Goal: Task Accomplishment & Management: Manage account settings

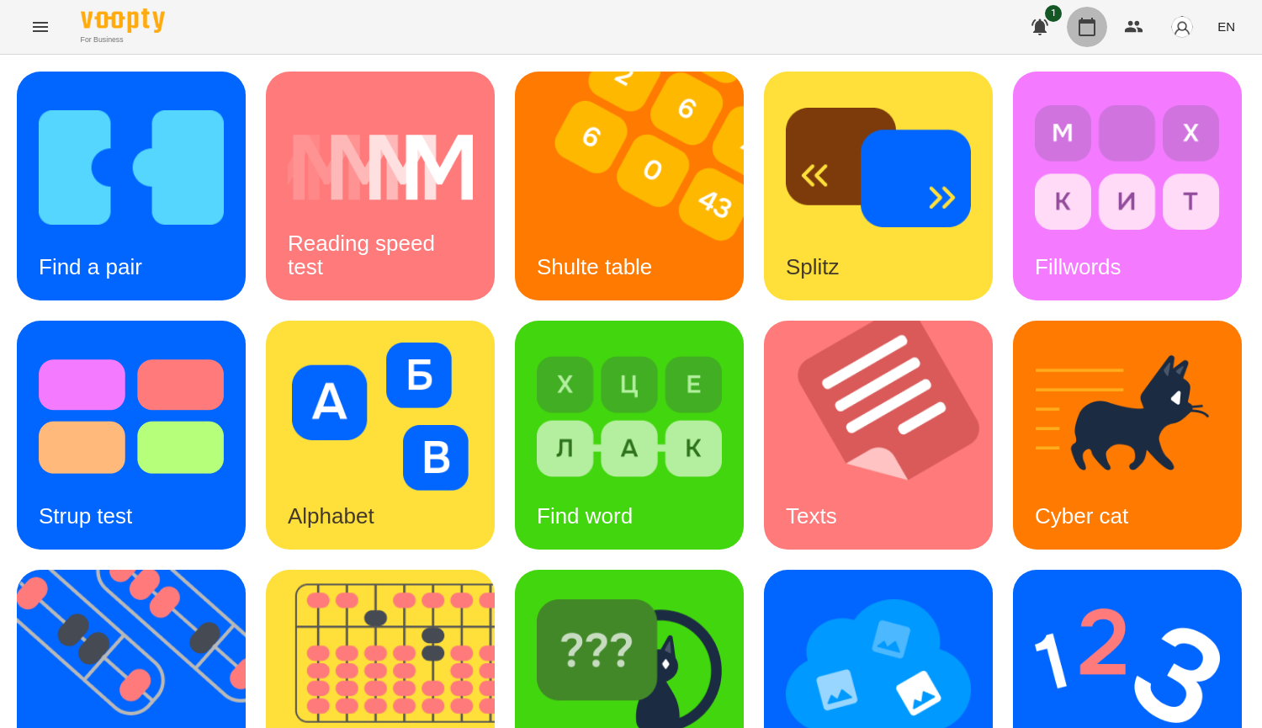
click at [1083, 21] on icon "button" at bounding box center [1086, 27] width 17 height 19
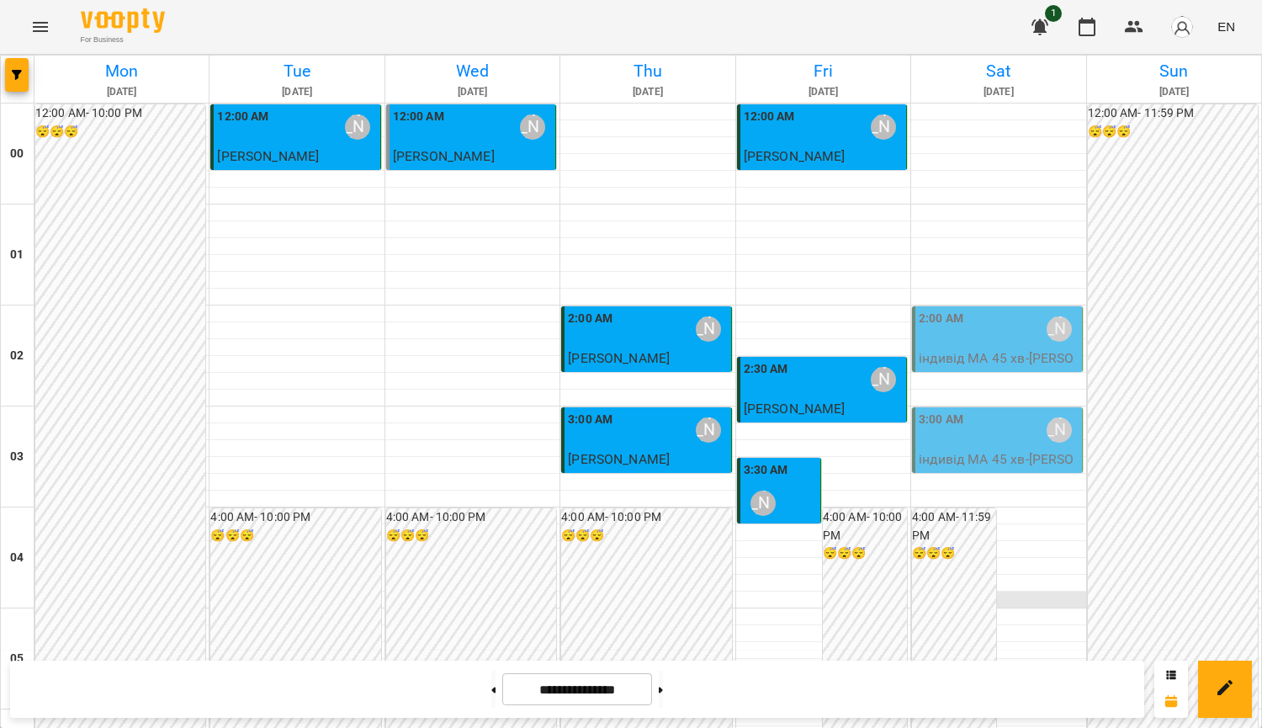
scroll to position [1850, 0]
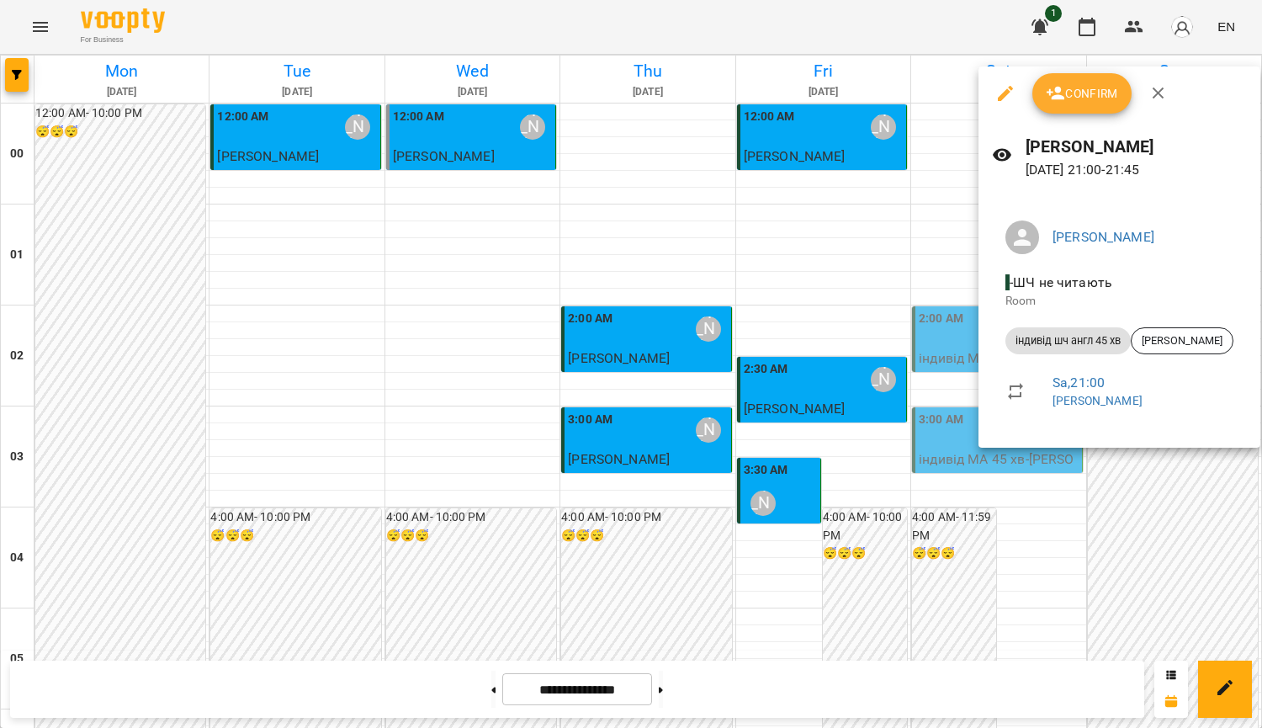
click at [873, 347] on div at bounding box center [631, 364] width 1262 height 728
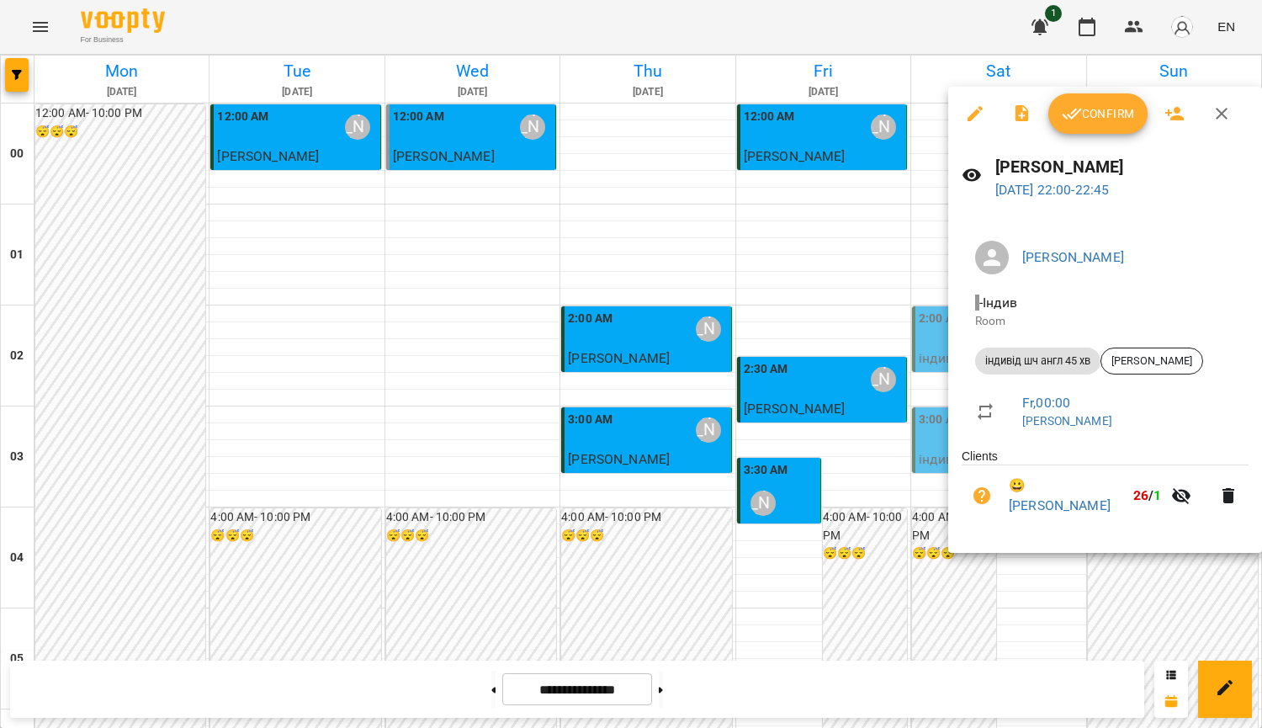
click at [837, 346] on div at bounding box center [631, 364] width 1262 height 728
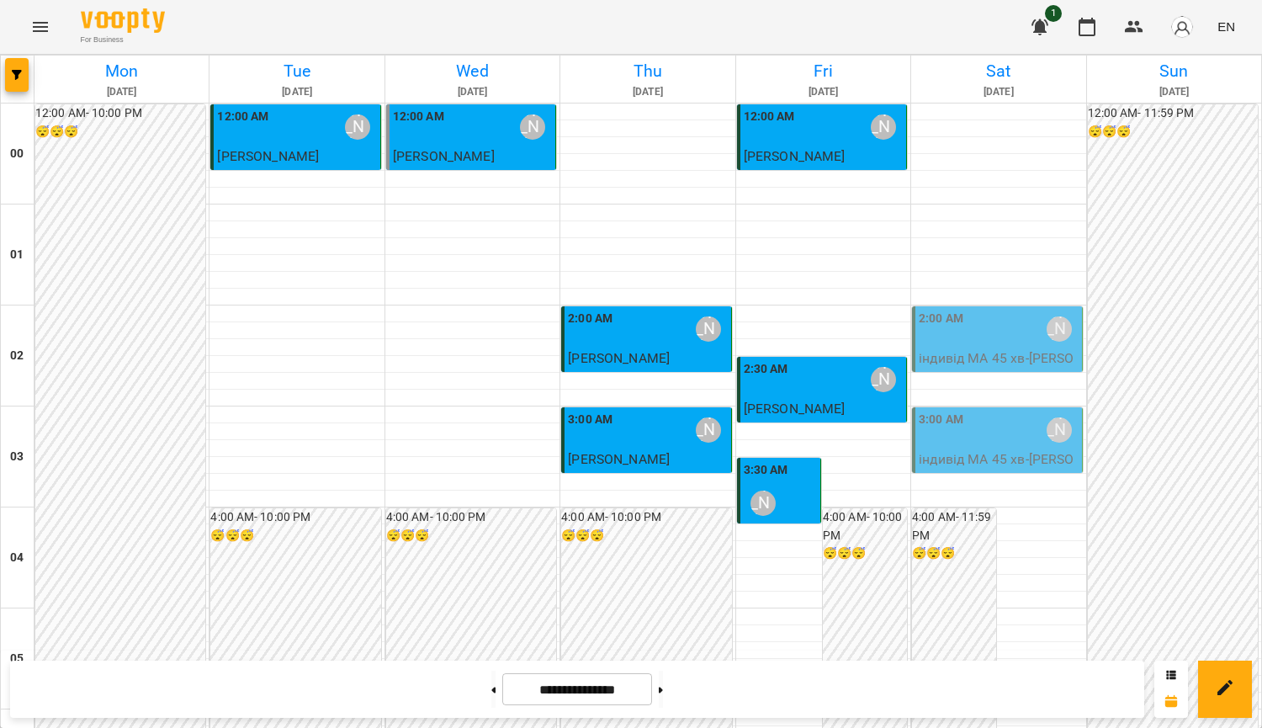
scroll to position [0, 0]
click at [1003, 332] on div "2:00 AM [PERSON_NAME]" at bounding box center [997, 329] width 159 height 39
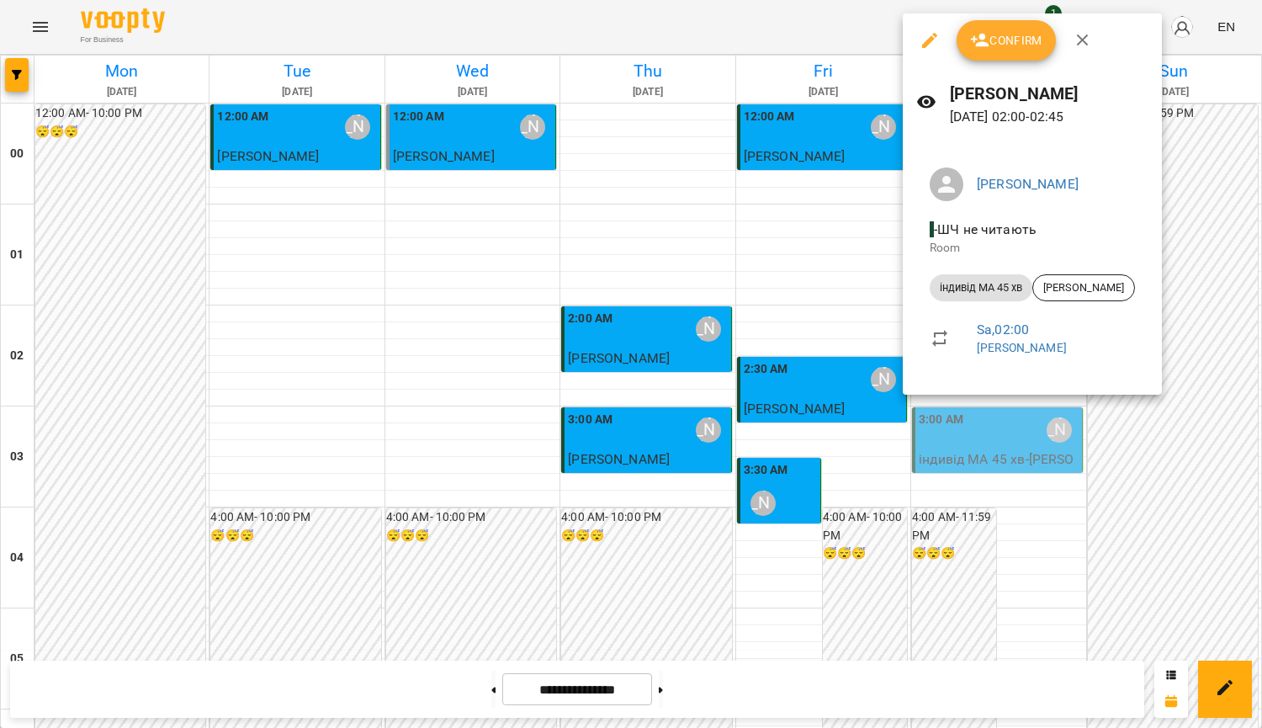
click at [765, 276] on div at bounding box center [631, 364] width 1262 height 728
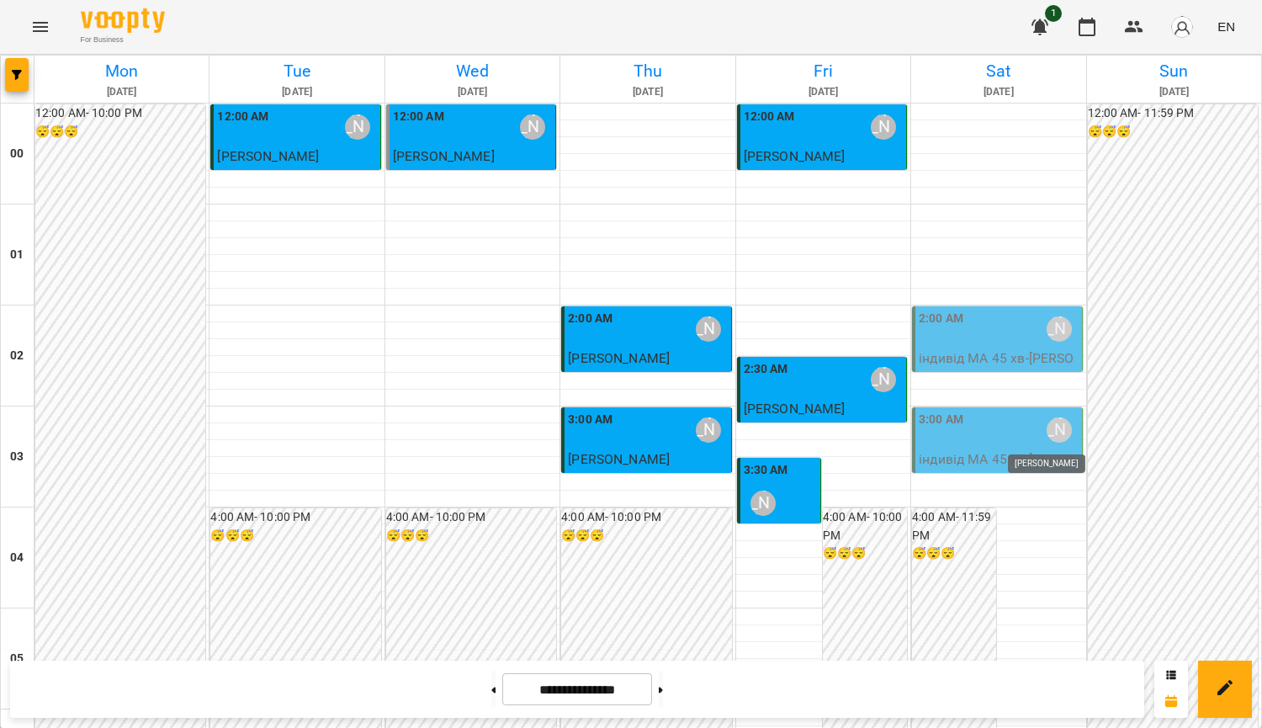
click at [1046, 441] on div "[PERSON_NAME]" at bounding box center [1058, 429] width 25 height 25
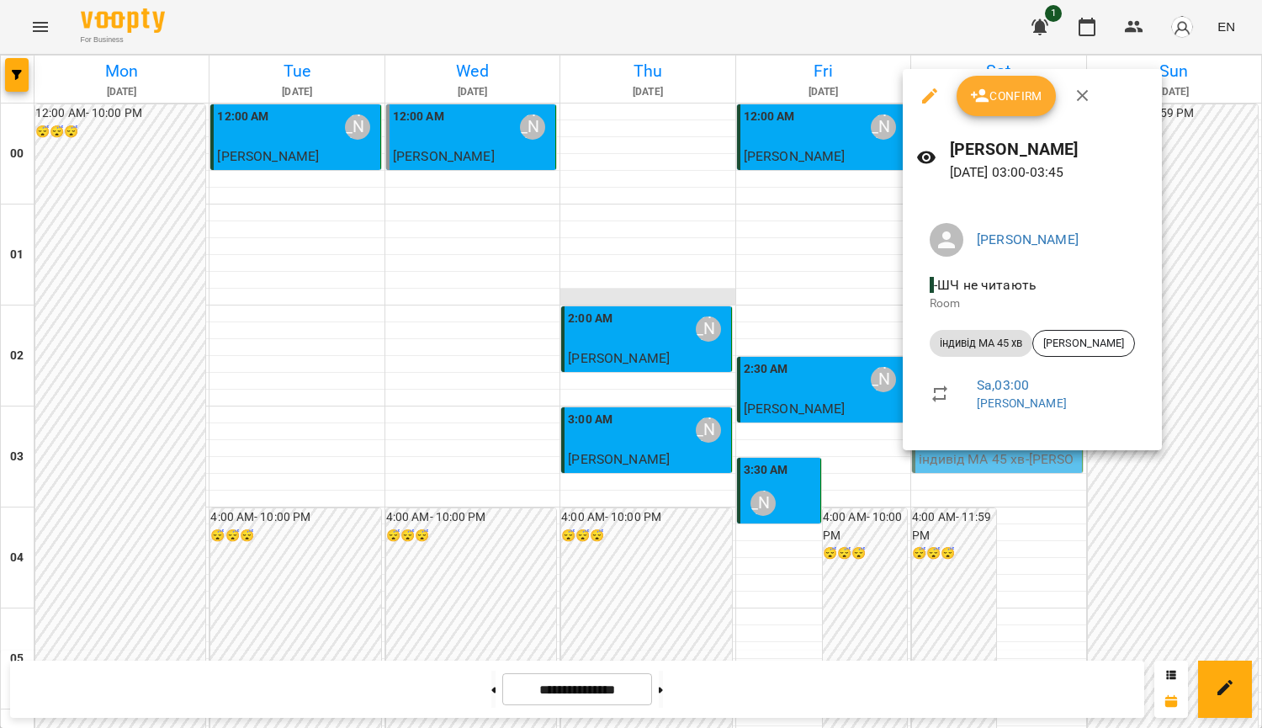
click at [688, 290] on div at bounding box center [631, 364] width 1262 height 728
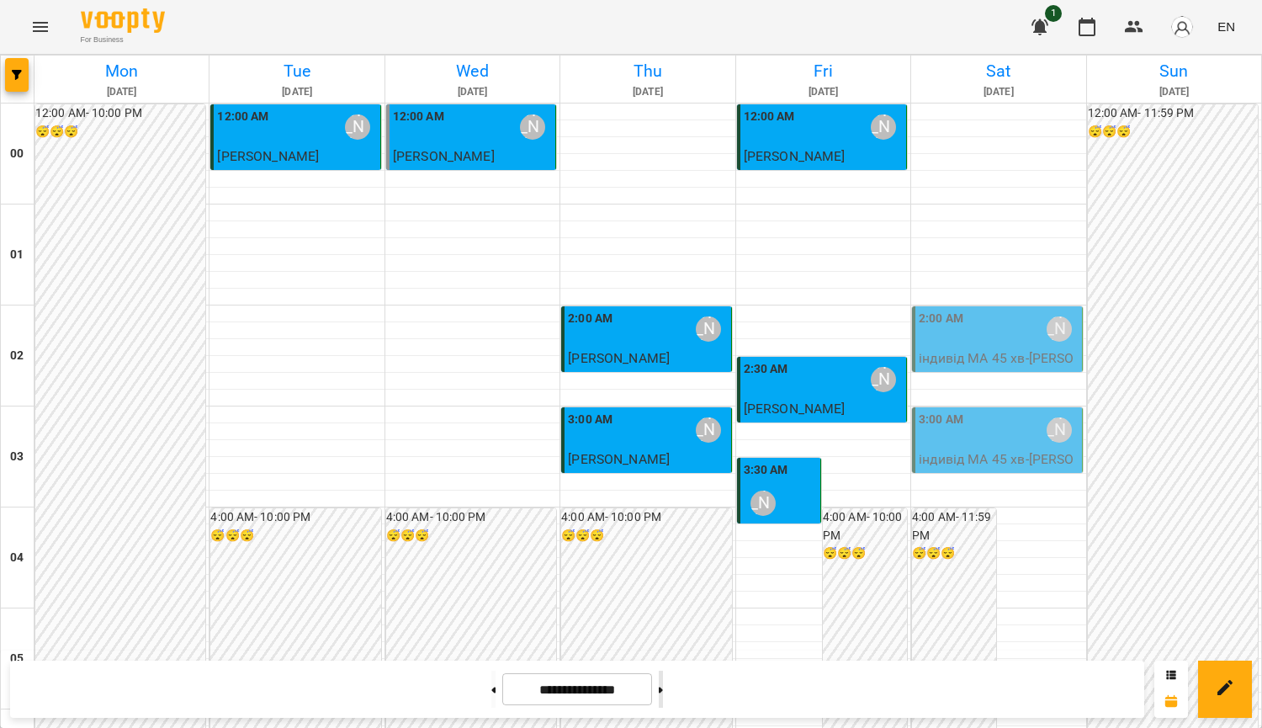
click at [663, 689] on button at bounding box center [661, 688] width 4 height 37
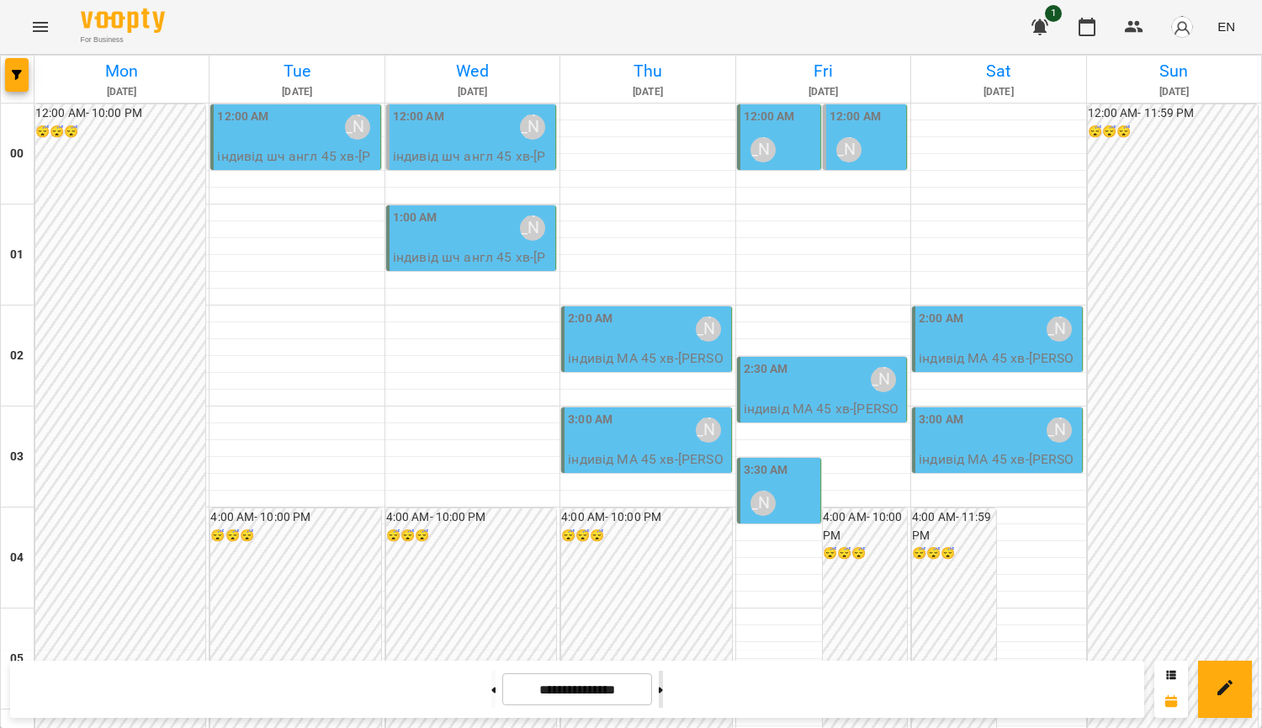
click at [663, 698] on button at bounding box center [661, 688] width 4 height 37
click at [663, 689] on button at bounding box center [661, 688] width 4 height 37
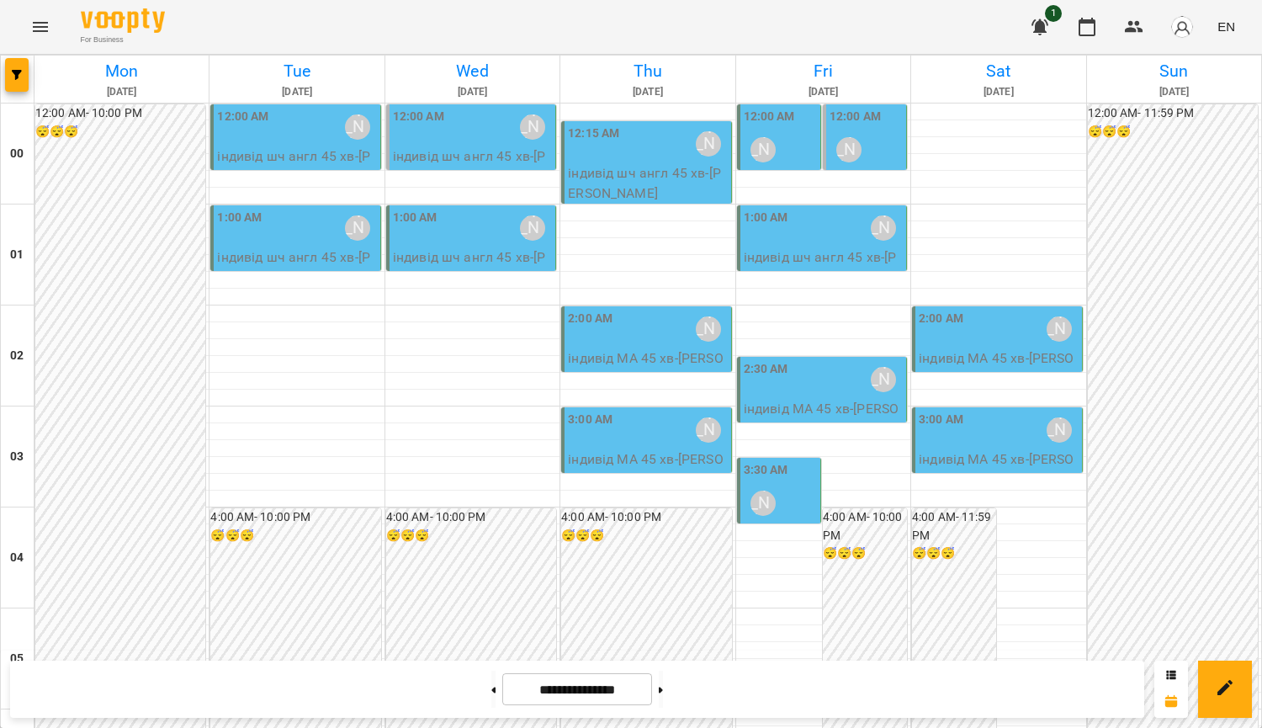
click at [632, 177] on p "індивід шч англ 45 хв - [PERSON_NAME]" at bounding box center [647, 183] width 159 height 40
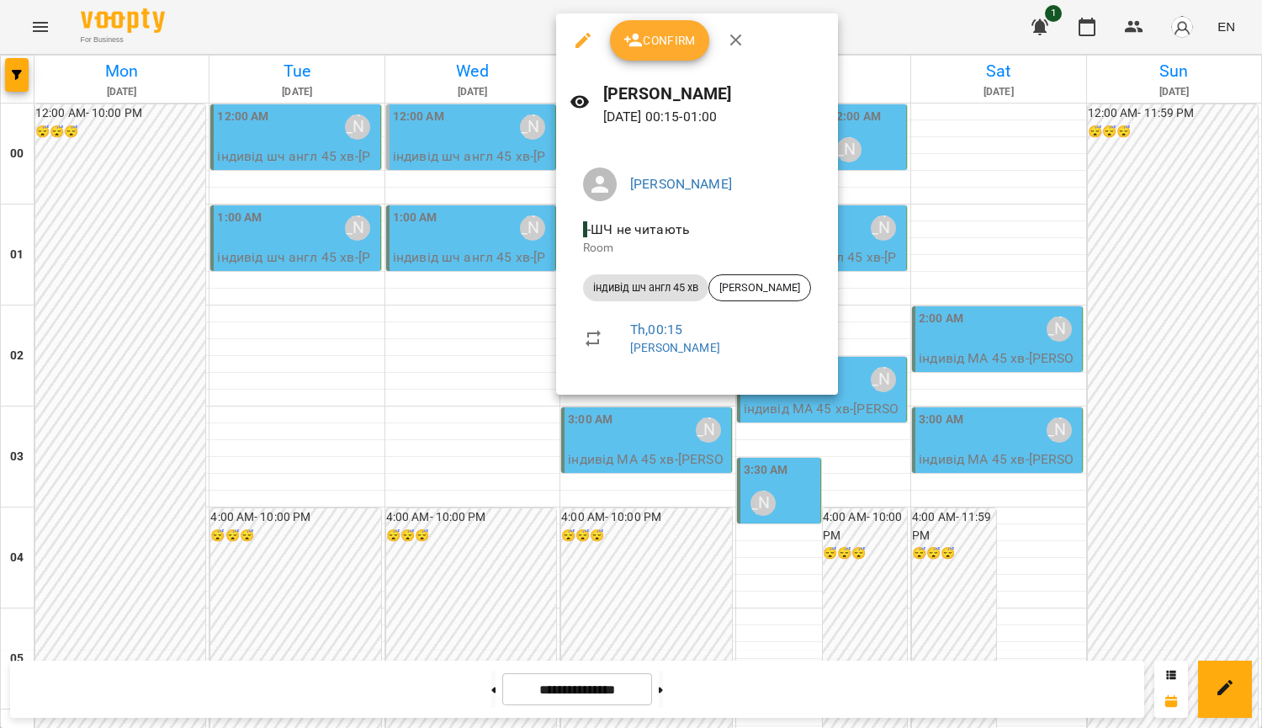
click at [389, 348] on div at bounding box center [631, 364] width 1262 height 728
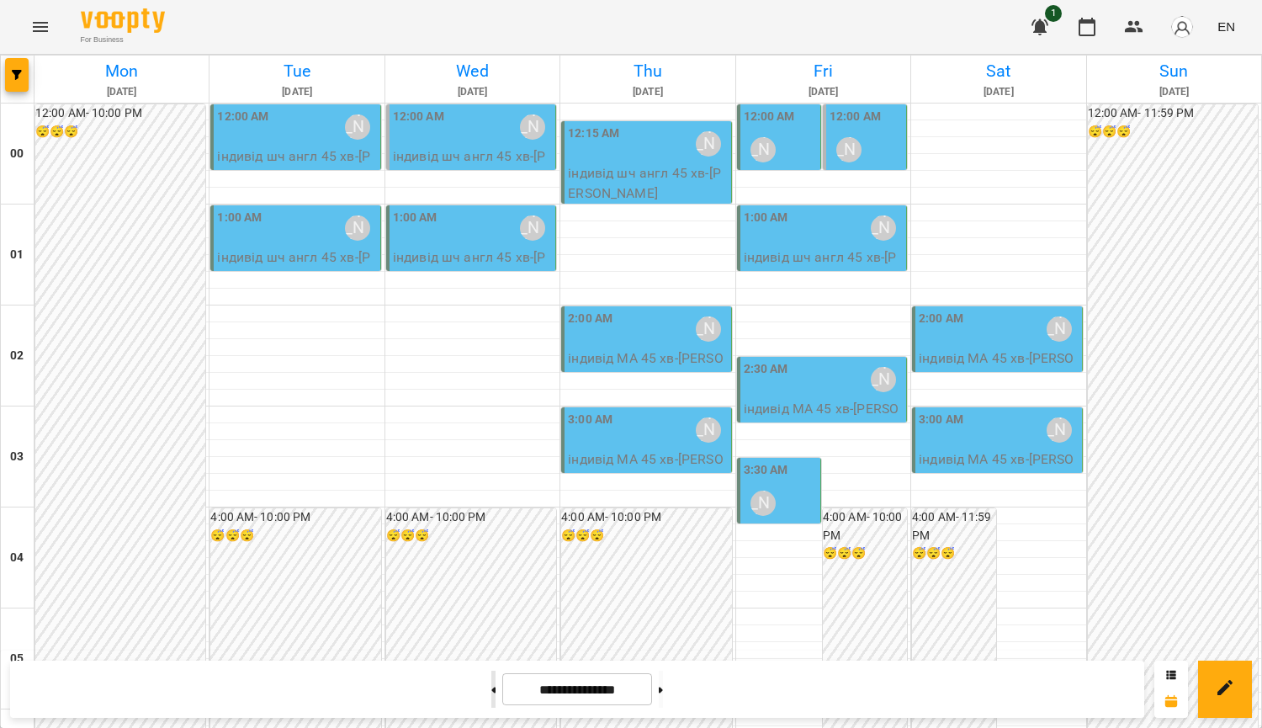
click at [491, 691] on button at bounding box center [493, 688] width 4 height 37
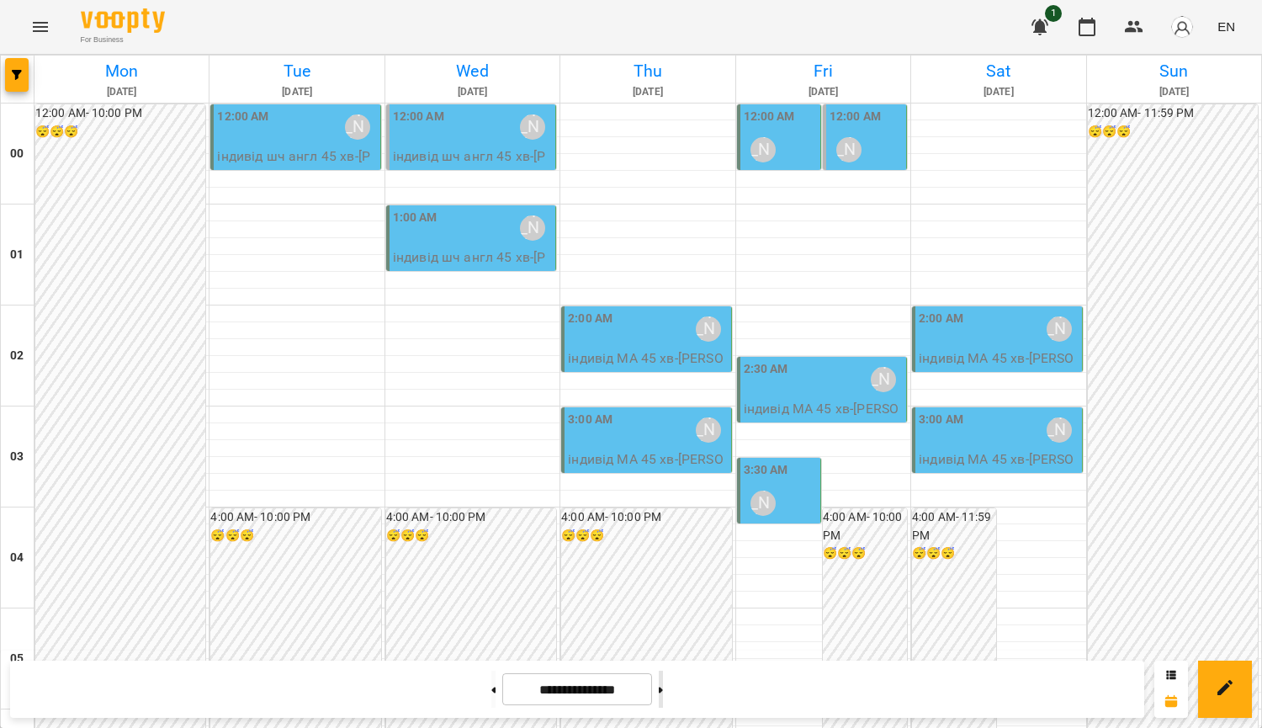
click at [663, 690] on button at bounding box center [661, 688] width 4 height 37
type input "**********"
